Goal: Information Seeking & Learning: Learn about a topic

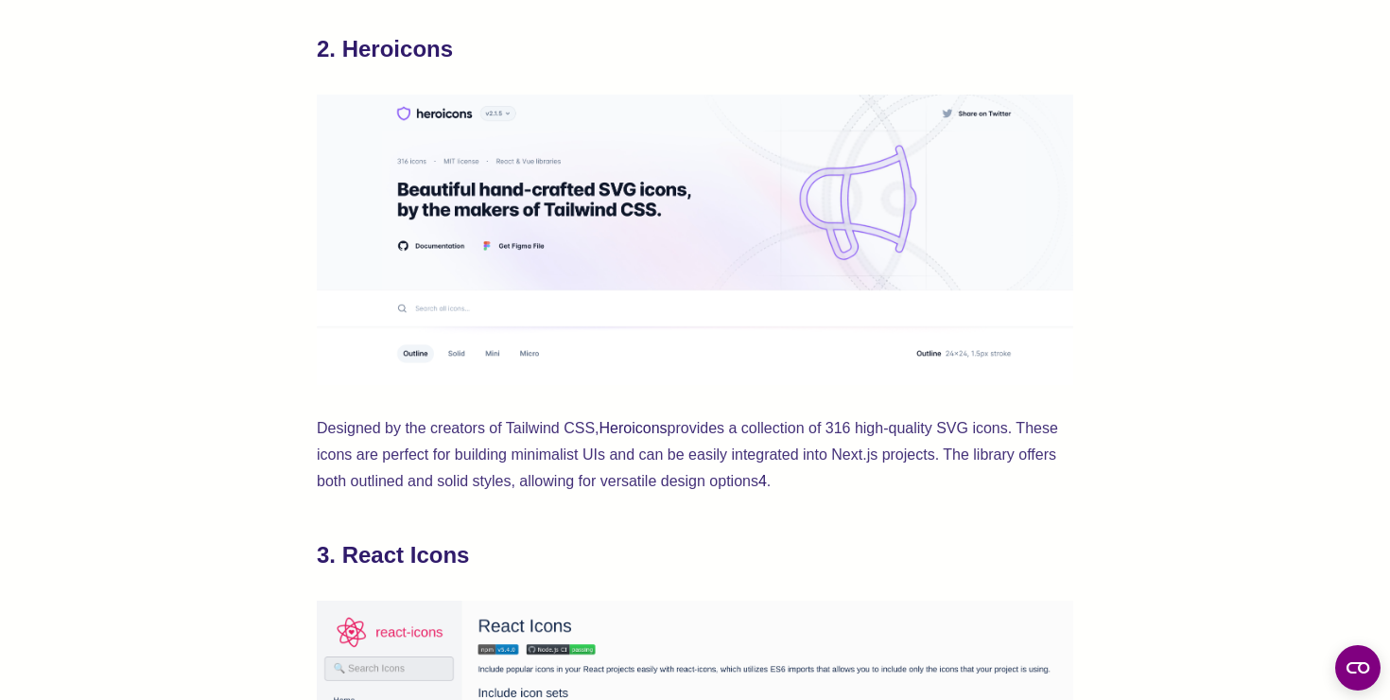
scroll to position [1409, 0]
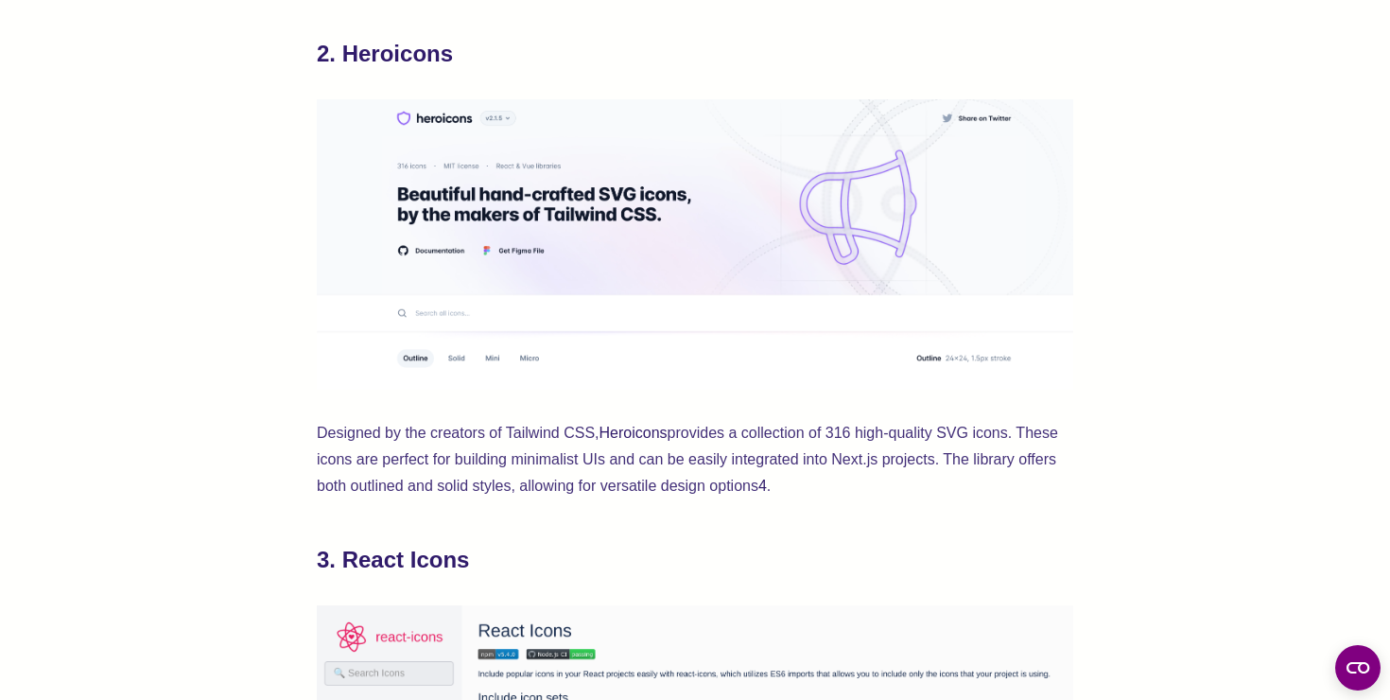
click at [447, 481] on p "Designed by the creators of Tailwind CSS, Heroicons provides a collection of 31…" at bounding box center [695, 459] width 756 height 79
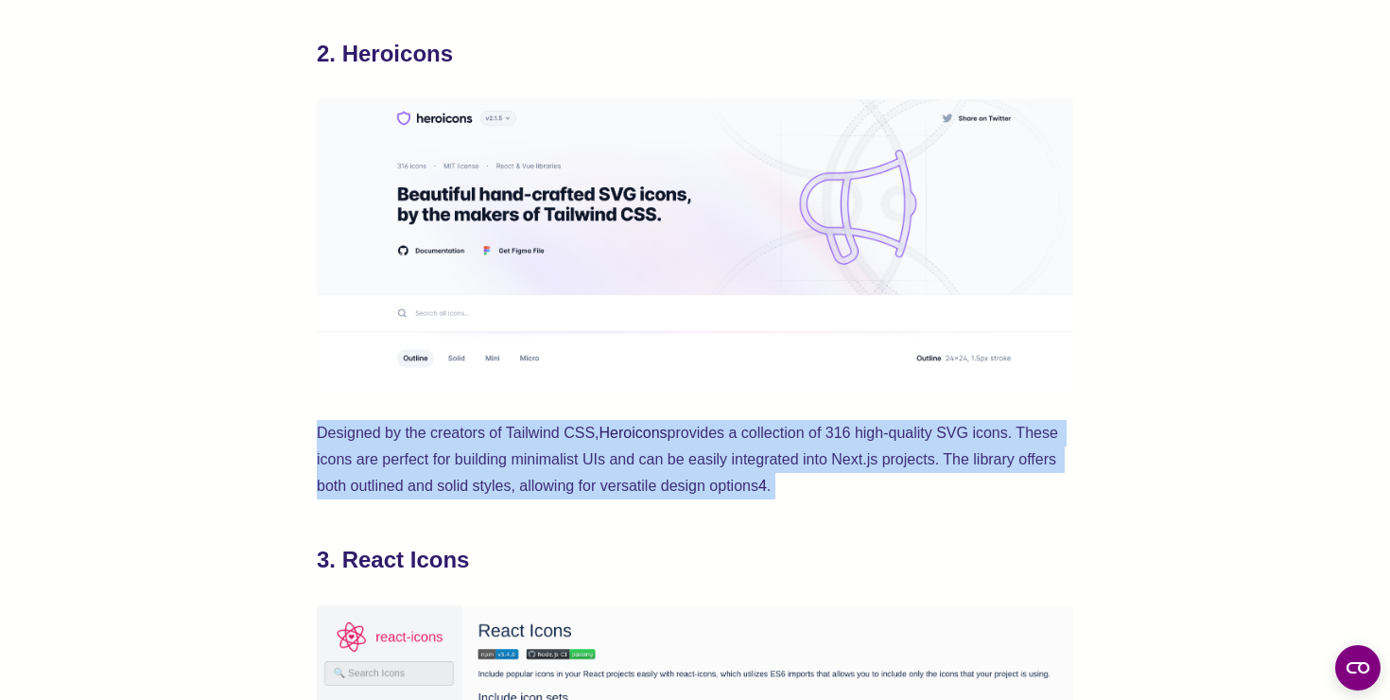
click at [447, 481] on p "Designed by the creators of Tailwind CSS, Heroicons provides a collection of 31…" at bounding box center [695, 459] width 756 height 79
click at [470, 469] on p "Designed by the creators of Tailwind CSS, Heroicons provides a collection of 31…" at bounding box center [695, 459] width 756 height 79
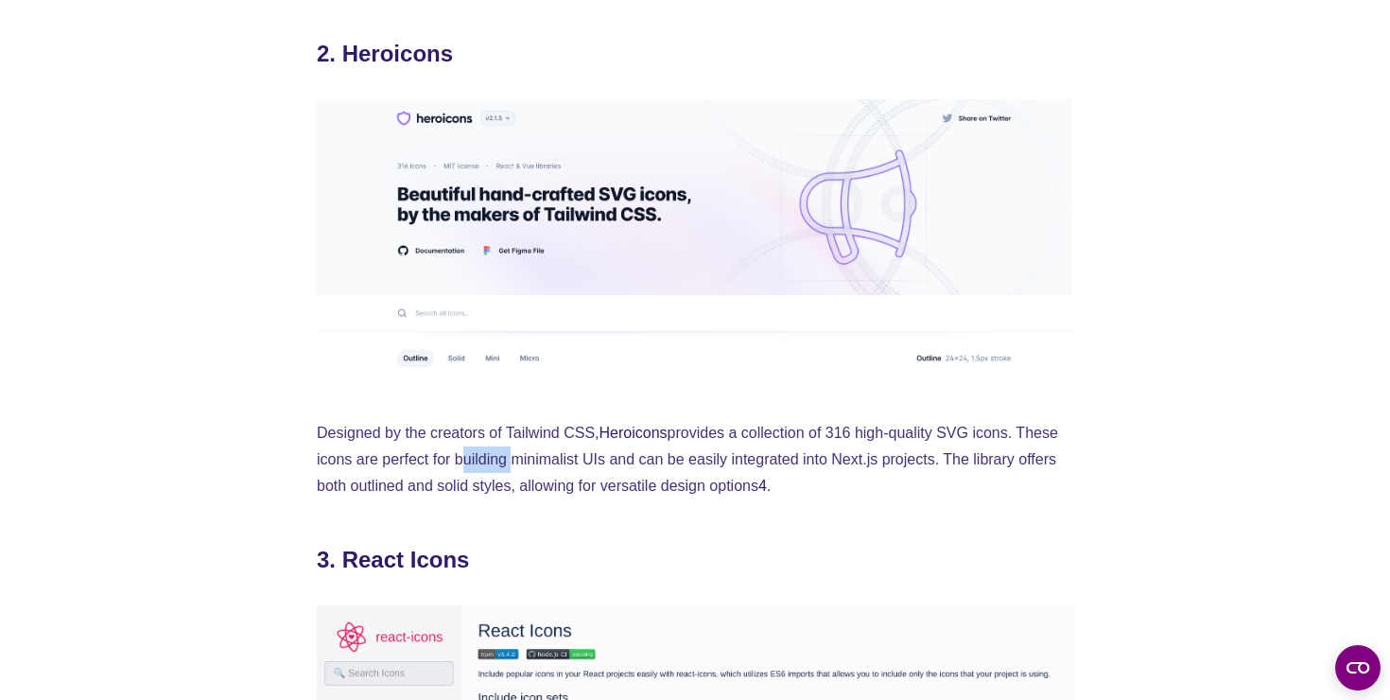
click at [470, 469] on p "Designed by the creators of Tailwind CSS, Heroicons provides a collection of 31…" at bounding box center [695, 459] width 756 height 79
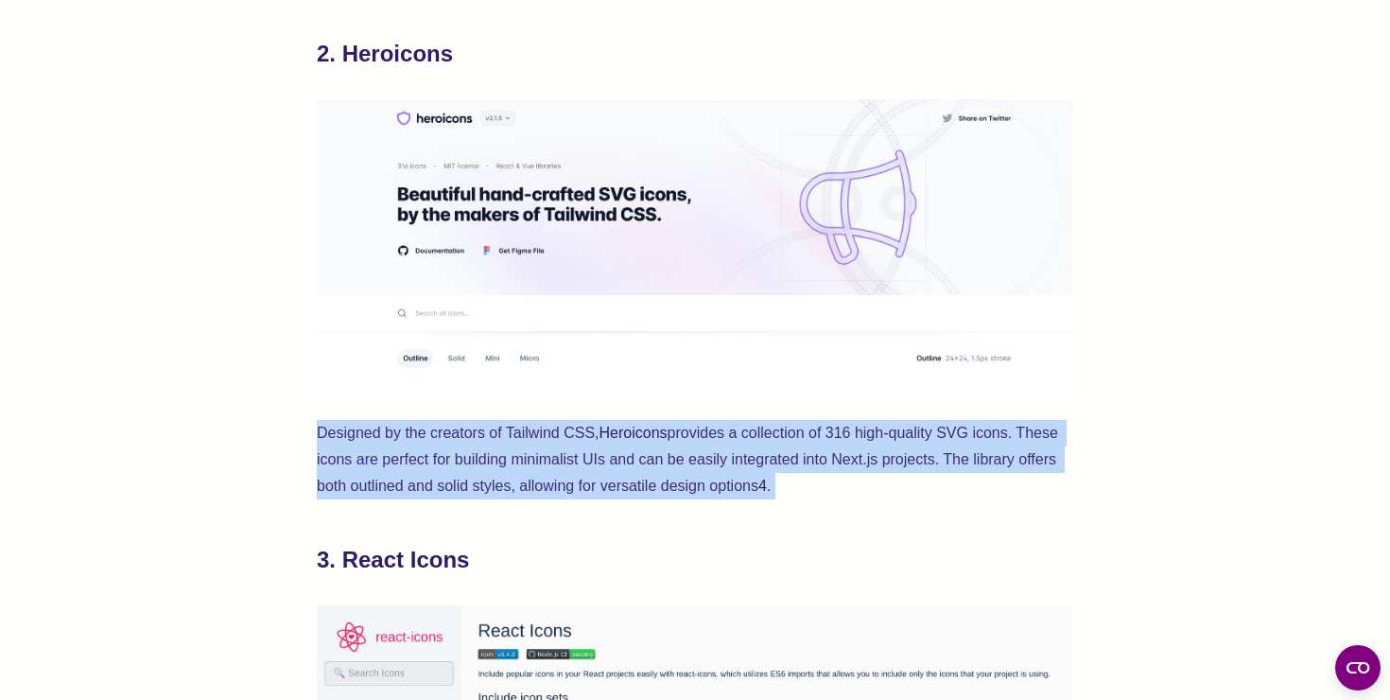
click at [470, 469] on p "Designed by the creators of Tailwind CSS, Heroicons provides a collection of 31…" at bounding box center [695, 459] width 756 height 79
click at [501, 457] on p "Designed by the creators of Tailwind CSS, Heroicons provides a collection of 31…" at bounding box center [695, 459] width 756 height 79
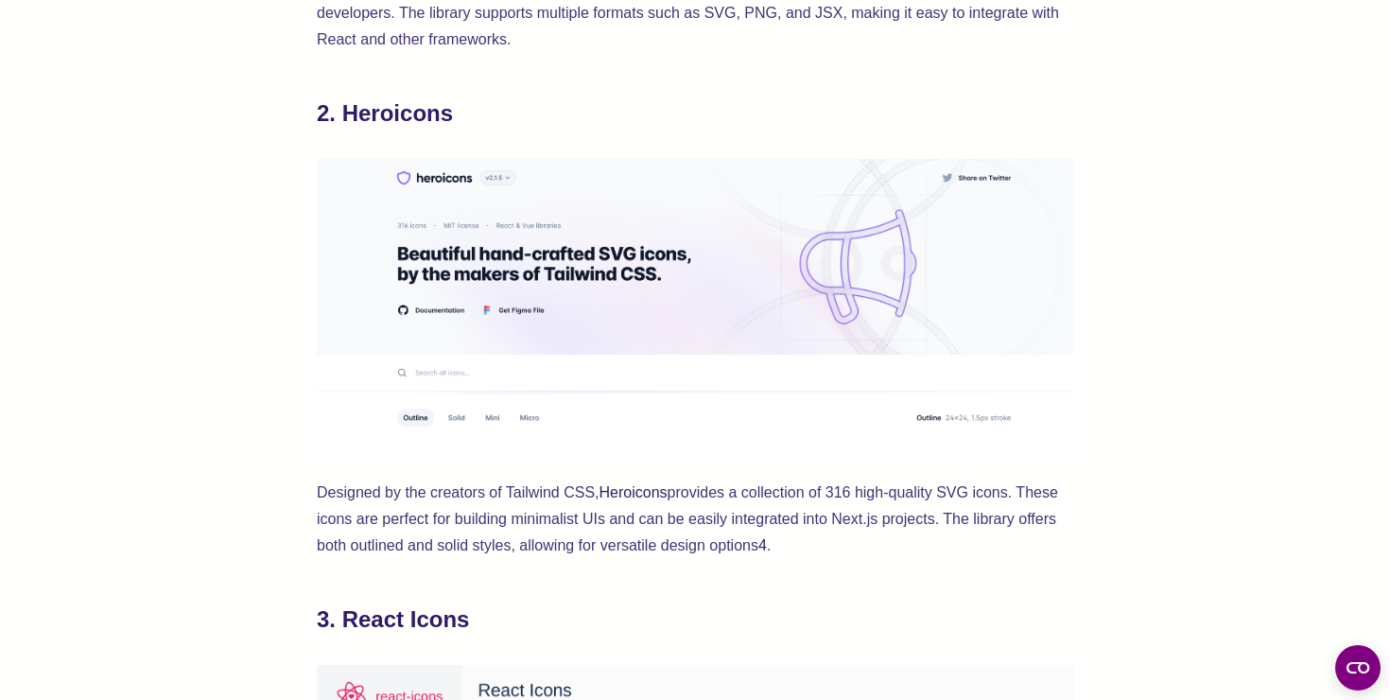
scroll to position [1346, 0]
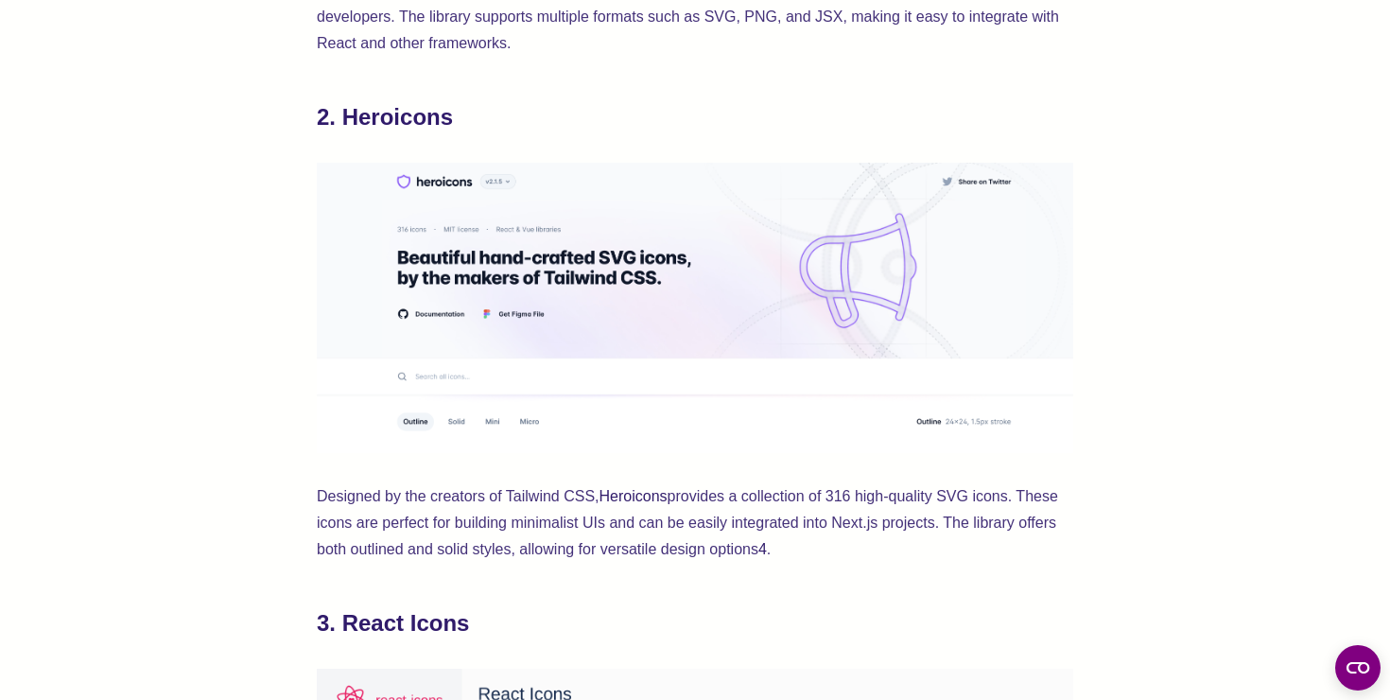
click at [406, 113] on h2 "2. Heroicons" at bounding box center [695, 117] width 756 height 30
click at [406, 244] on img at bounding box center [695, 308] width 756 height 291
click at [413, 185] on img at bounding box center [695, 308] width 756 height 291
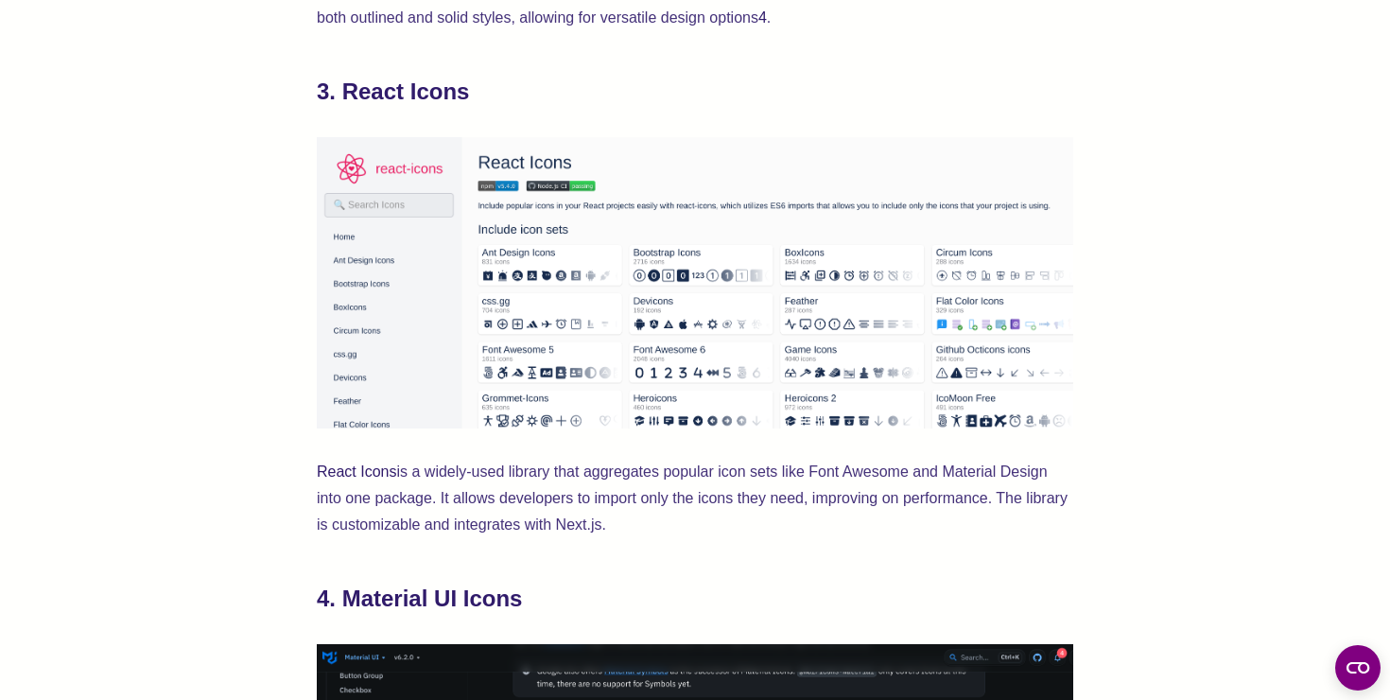
scroll to position [1889, 0]
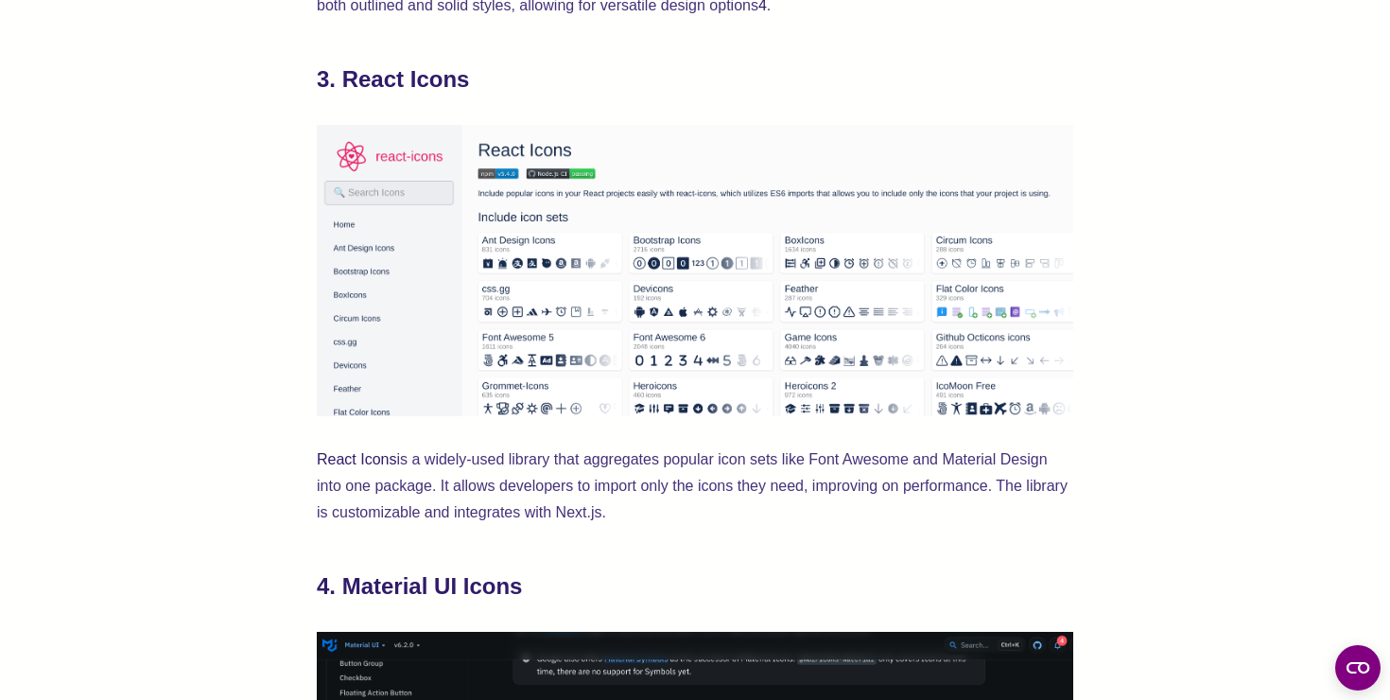
click at [439, 471] on p "React Icons is a widely-used library that aggregates popular icon sets like Fon…" at bounding box center [695, 485] width 756 height 79
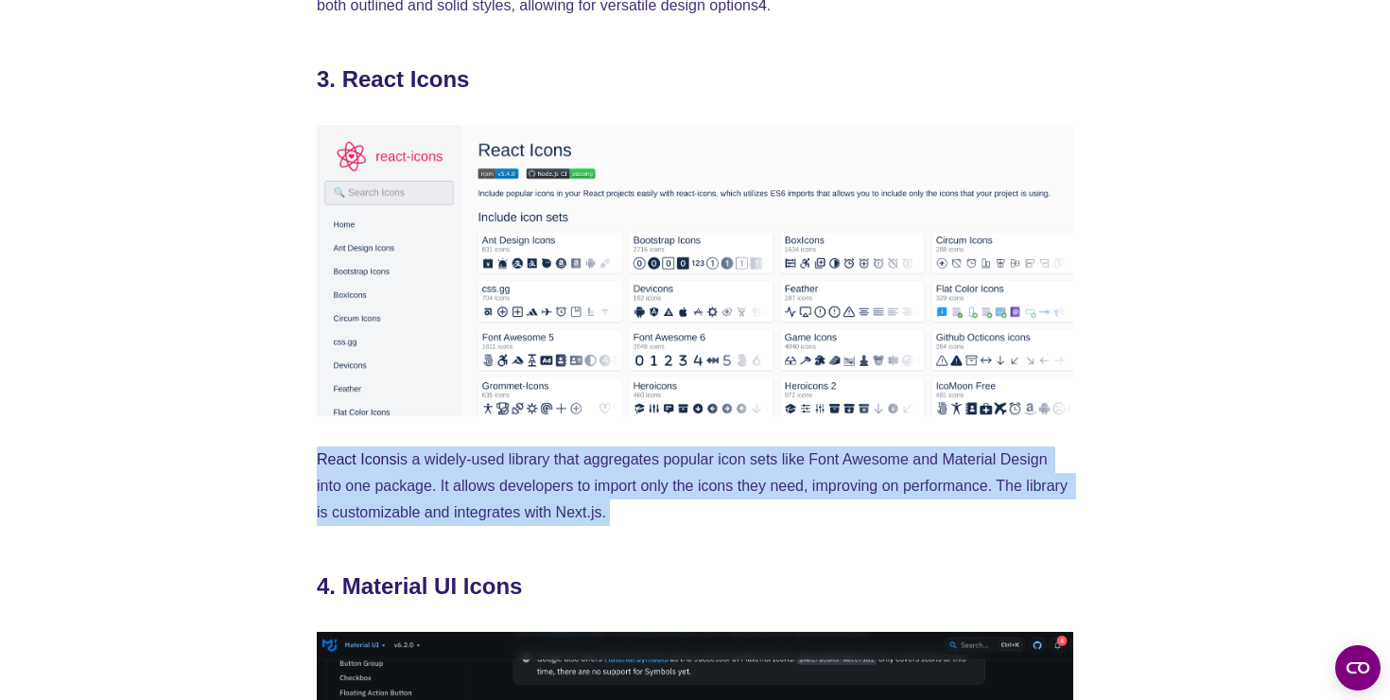
click at [439, 471] on p "React Icons is a widely-used library that aggregates popular icon sets like Fon…" at bounding box center [695, 485] width 756 height 79
click at [458, 489] on p "React Icons is a widely-used library that aggregates popular icon sets like Fon…" at bounding box center [695, 485] width 756 height 79
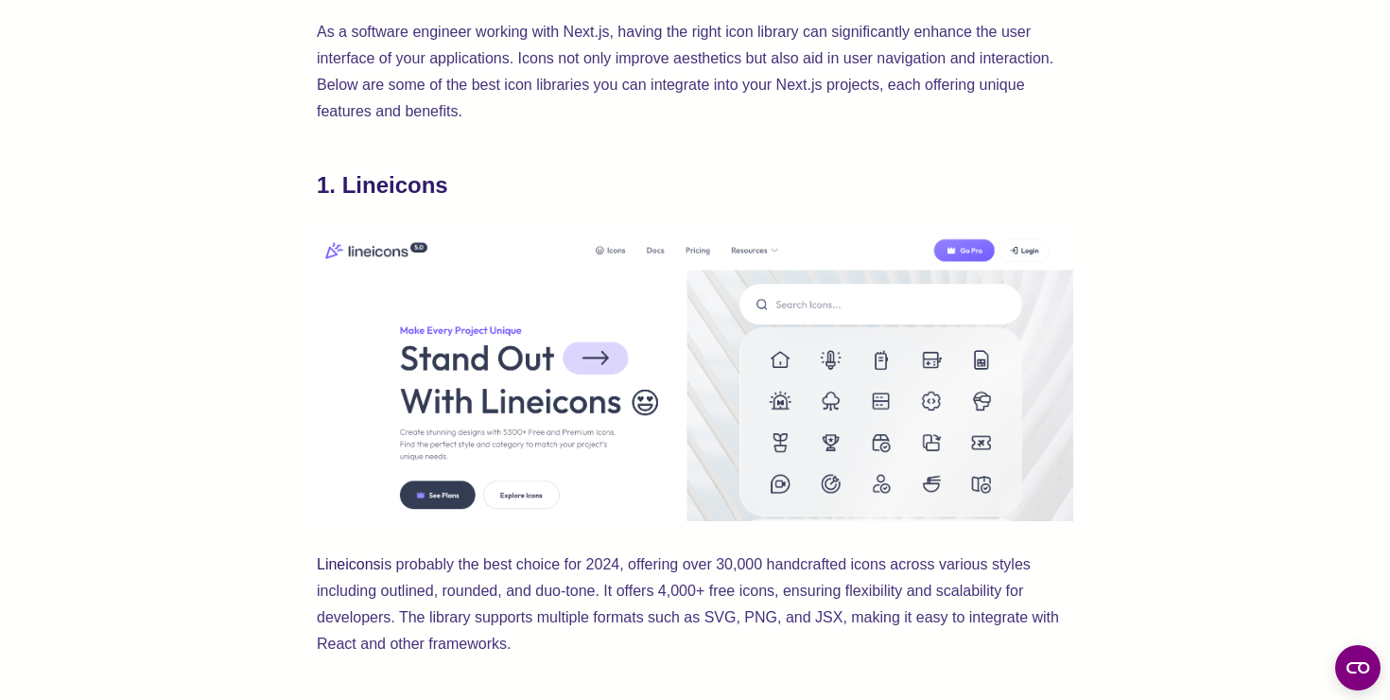
scroll to position [743, 0]
click at [411, 195] on h2 "1. Lineicons" at bounding box center [695, 187] width 756 height 30
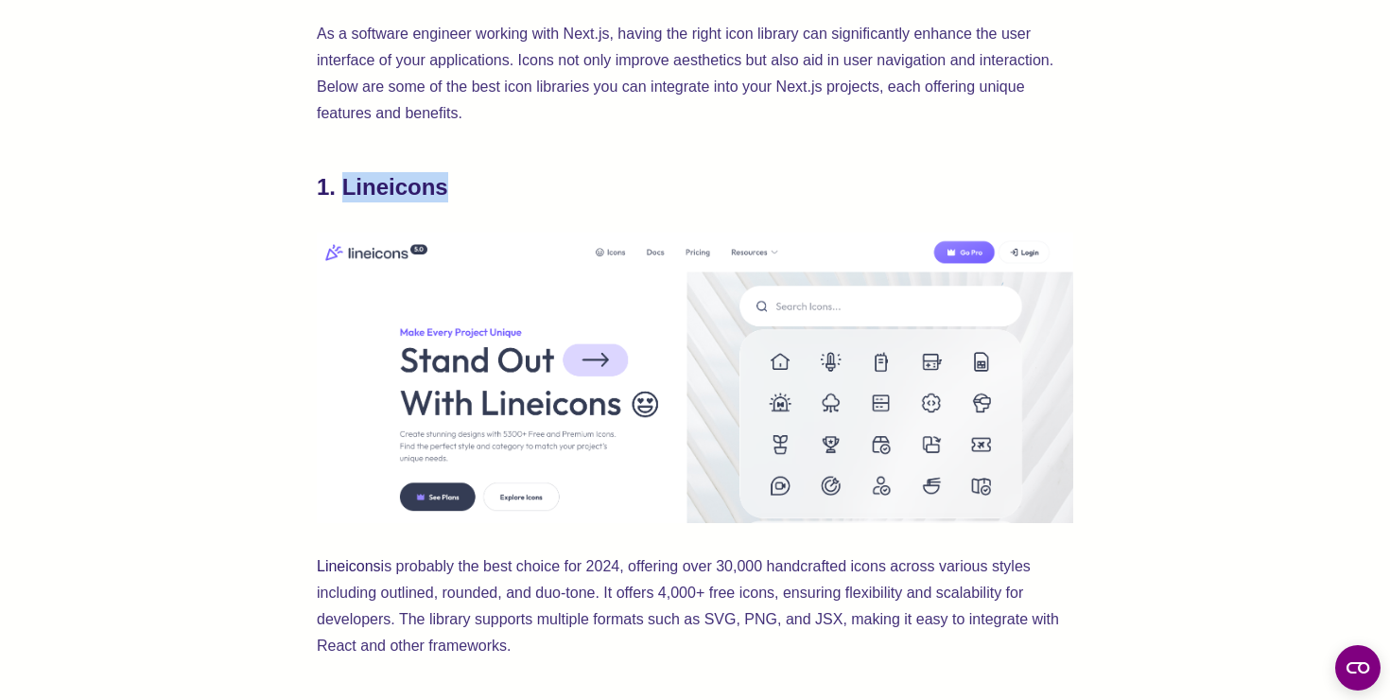
click at [411, 195] on h2 "1. Lineicons" at bounding box center [695, 187] width 756 height 30
click at [433, 184] on h2 "1. Lineicons" at bounding box center [695, 187] width 756 height 30
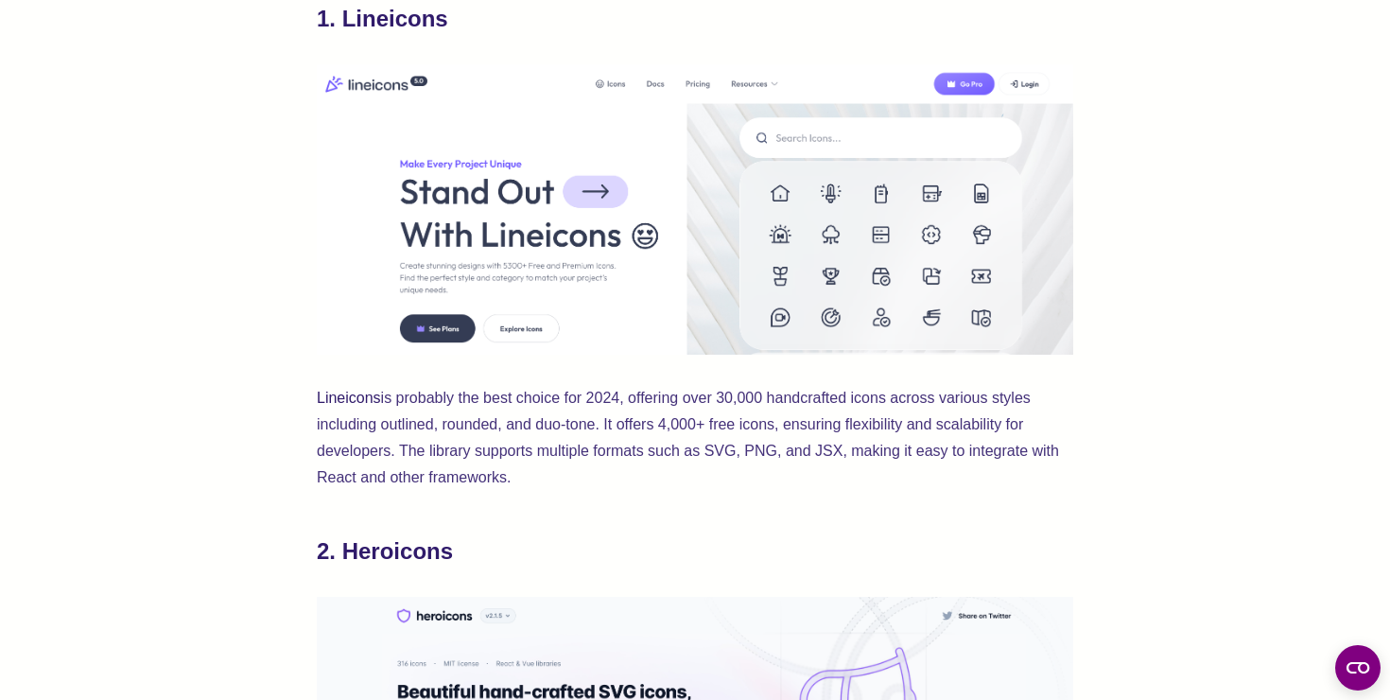
scroll to position [916, 0]
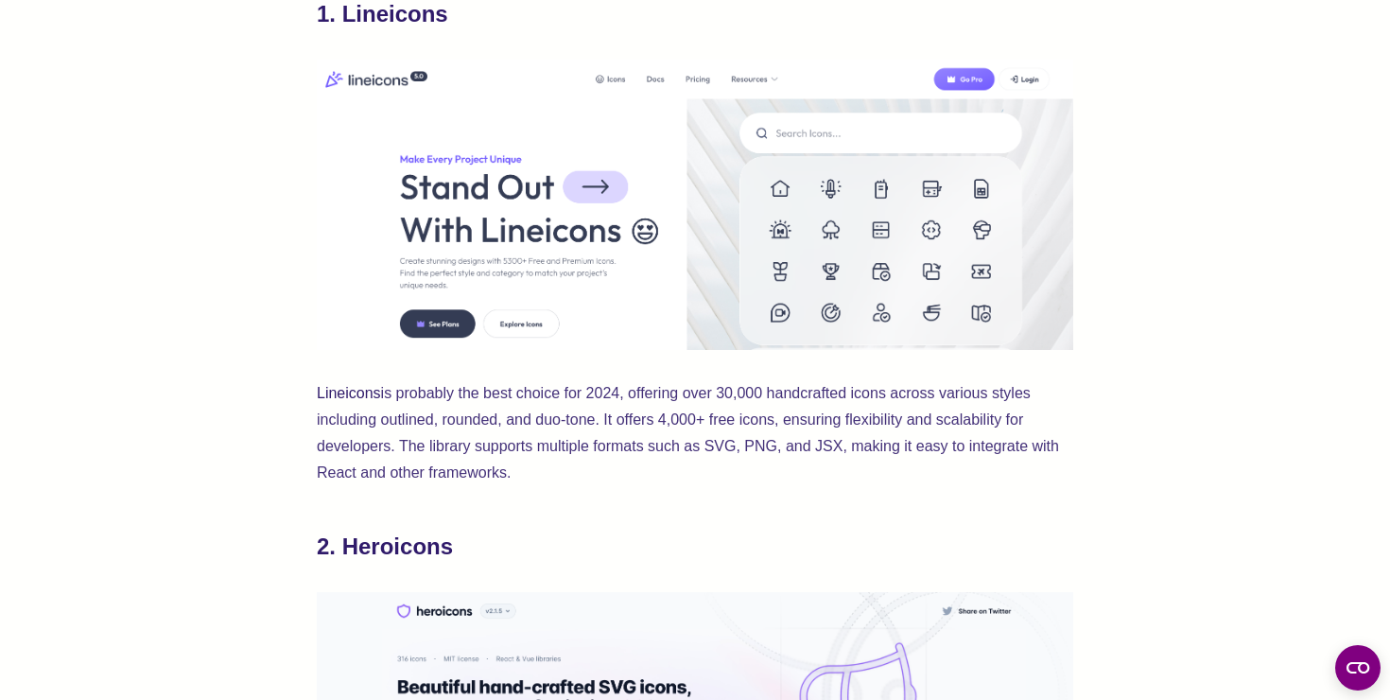
click at [354, 428] on p "Lineicons is probably the best choice for 2024, offering over 30,000 handcrafte…" at bounding box center [695, 433] width 756 height 106
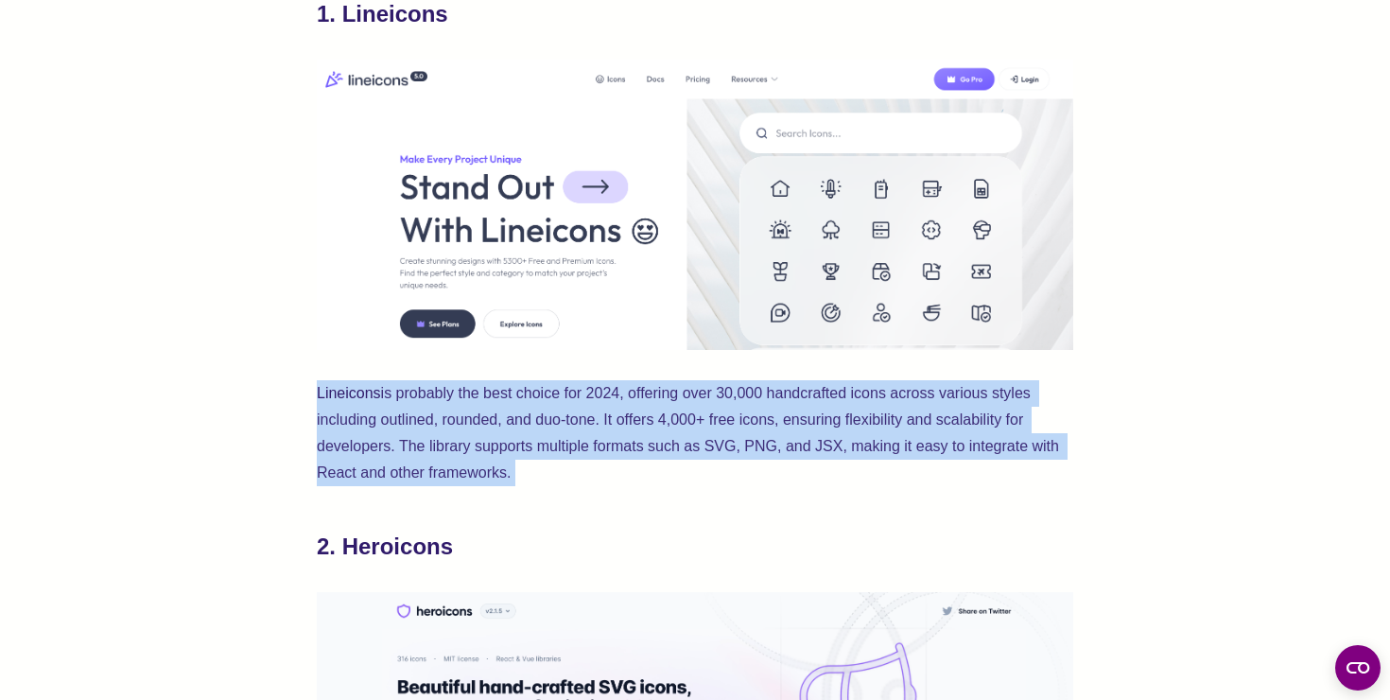
click at [354, 428] on p "Lineicons is probably the best choice for 2024, offering over 30,000 handcrafte…" at bounding box center [695, 433] width 756 height 106
click at [379, 442] on p "Lineicons is probably the best choice for 2024, offering over 30,000 handcrafte…" at bounding box center [695, 433] width 756 height 106
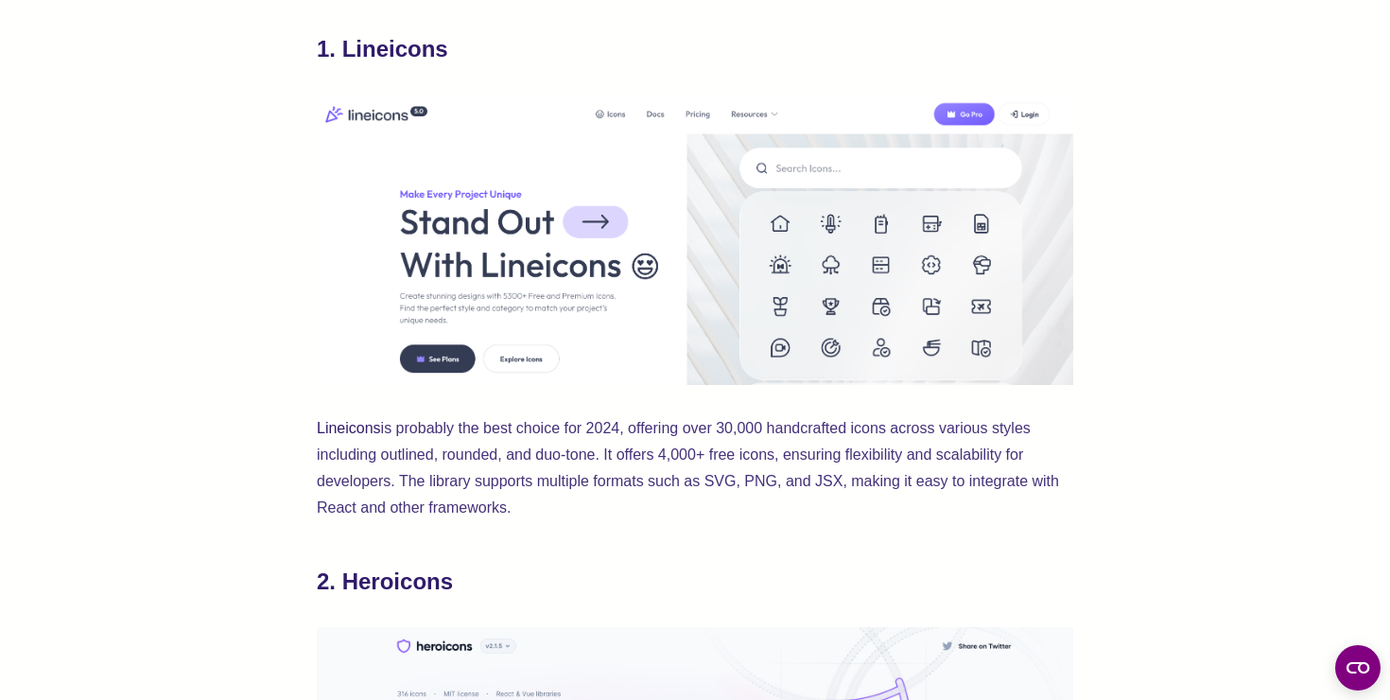
scroll to position [805, 0]
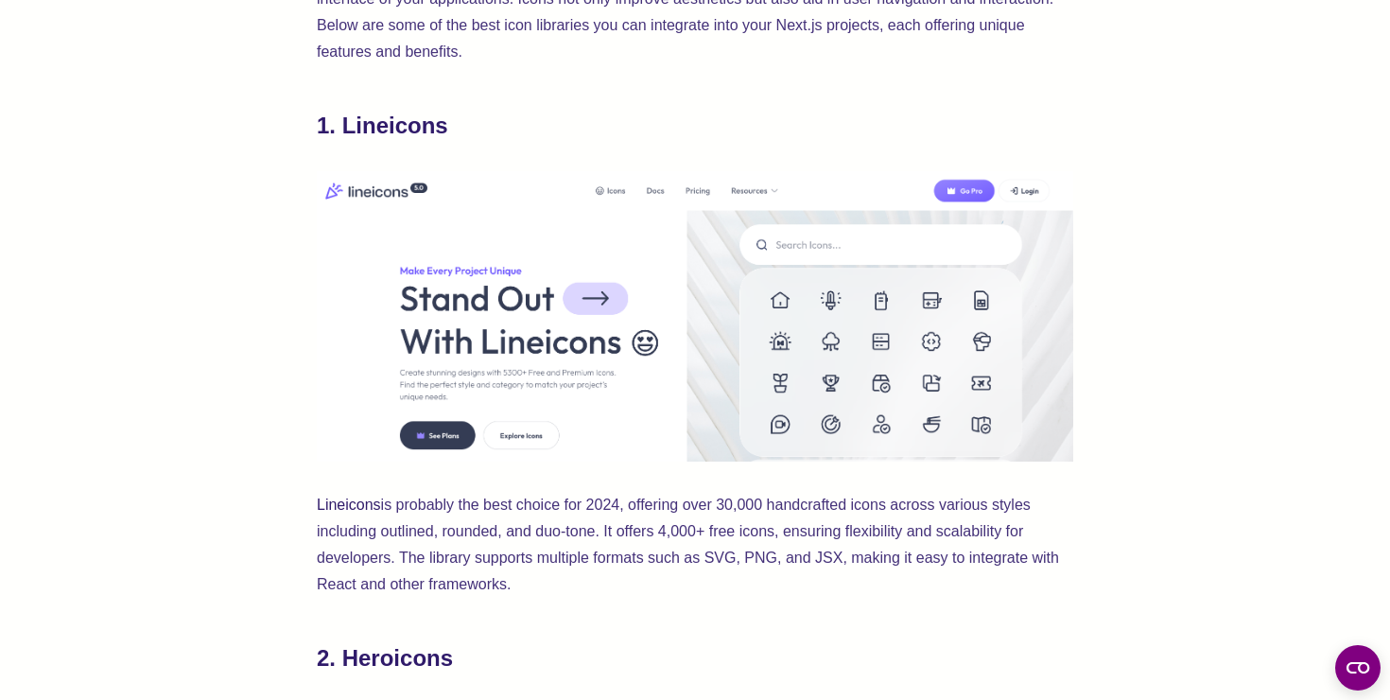
click at [633, 202] on img at bounding box center [695, 316] width 756 height 290
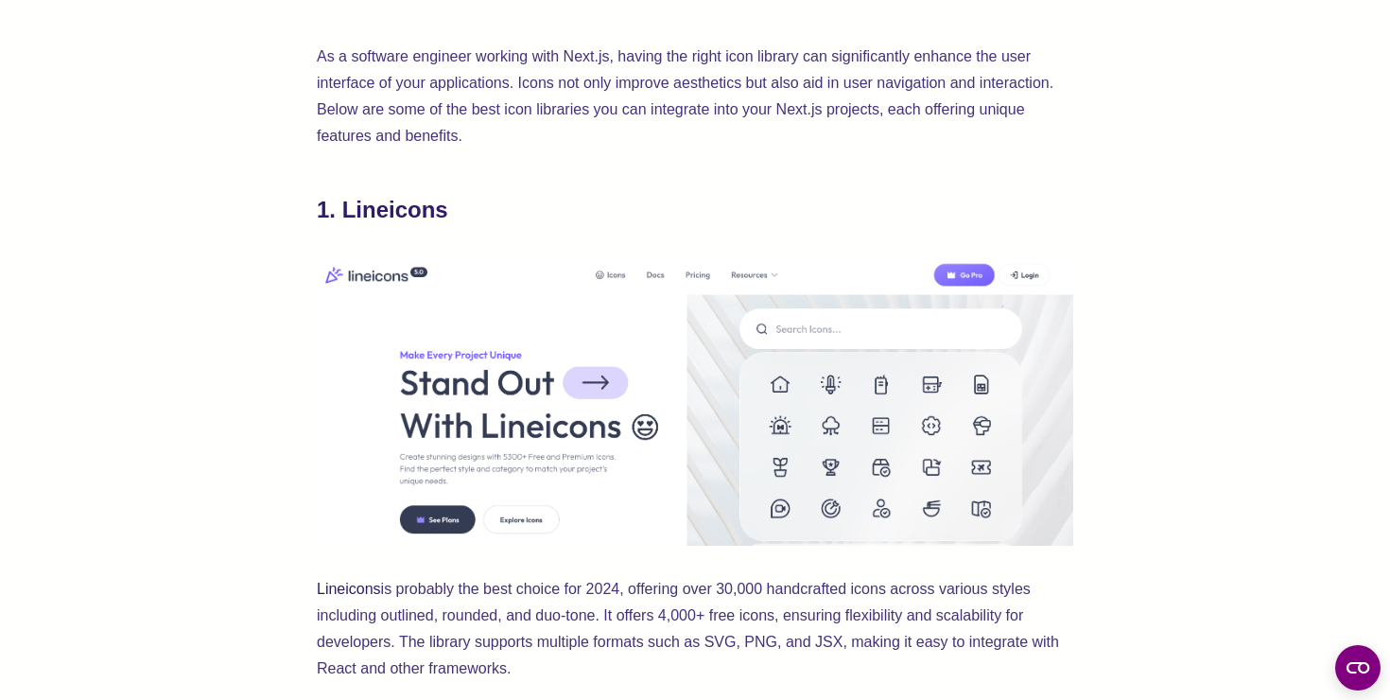
scroll to position [709, 0]
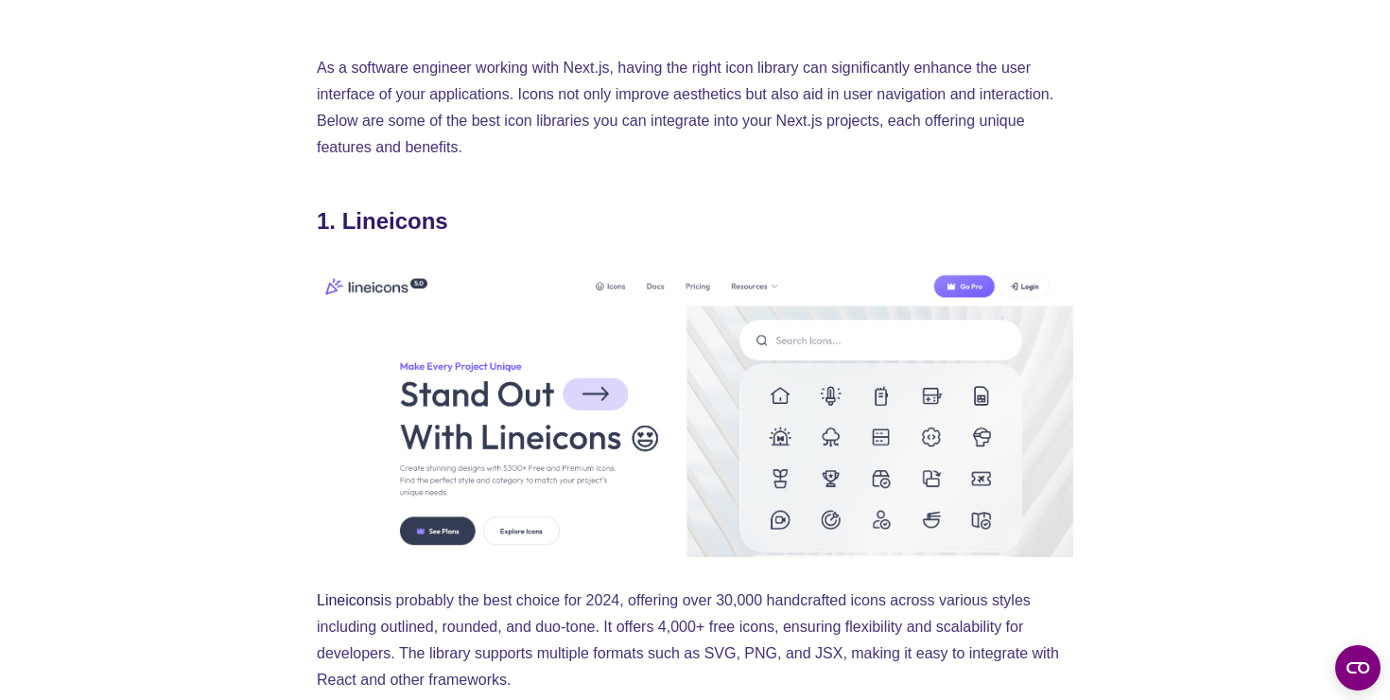
click at [421, 217] on h2 "1. Lineicons" at bounding box center [695, 221] width 756 height 30
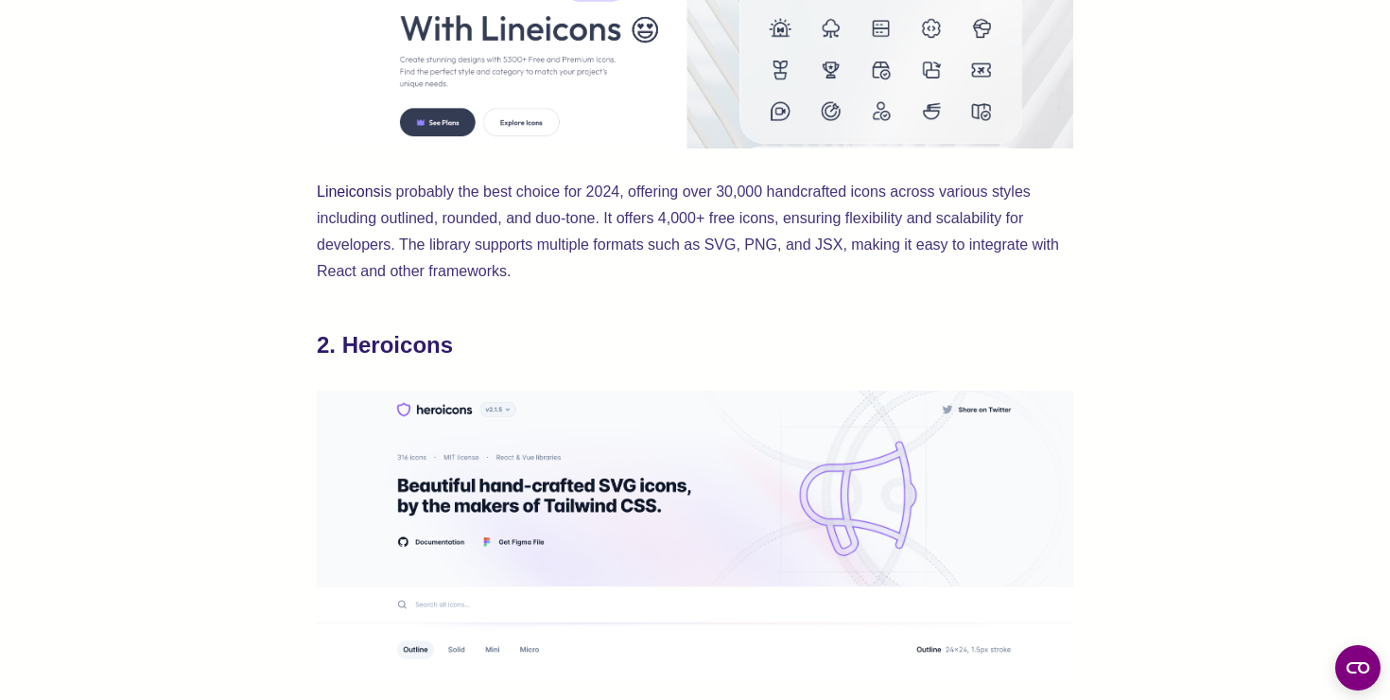
scroll to position [1124, 0]
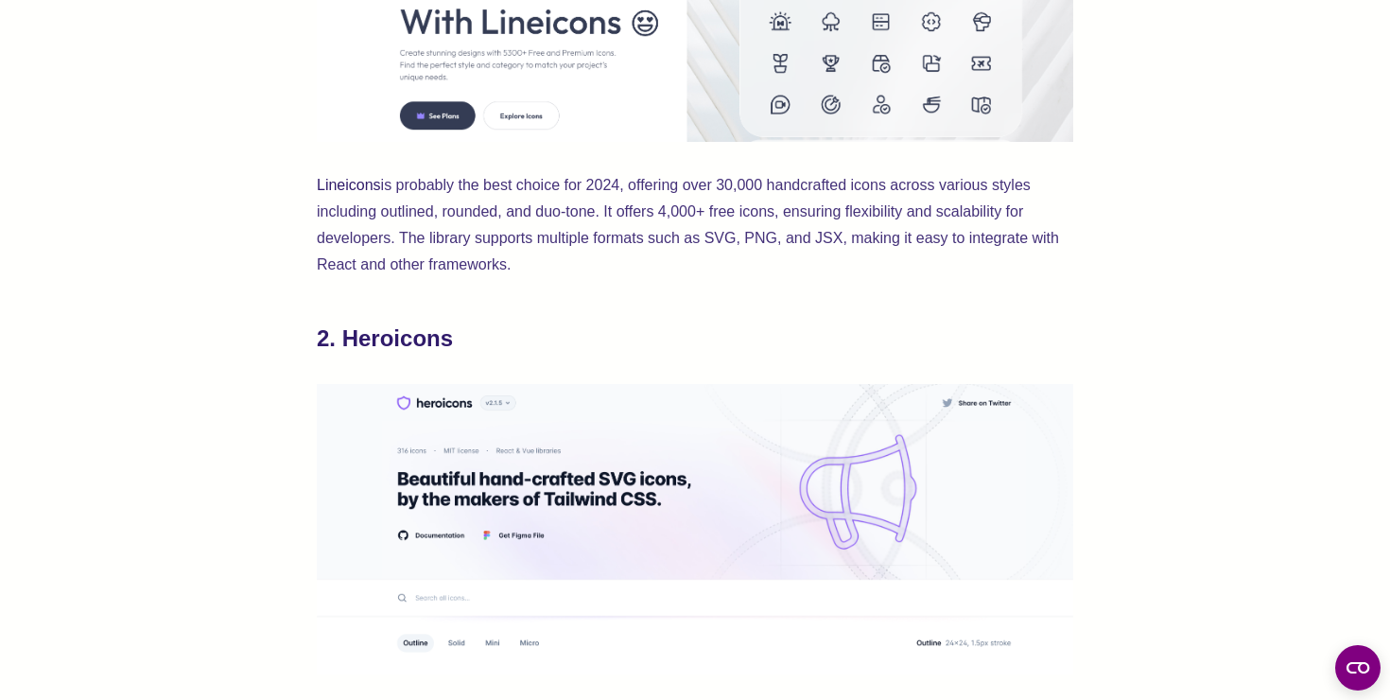
click at [402, 335] on h2 "2. Heroicons" at bounding box center [695, 338] width 756 height 30
